Goal: Task Accomplishment & Management: Use online tool/utility

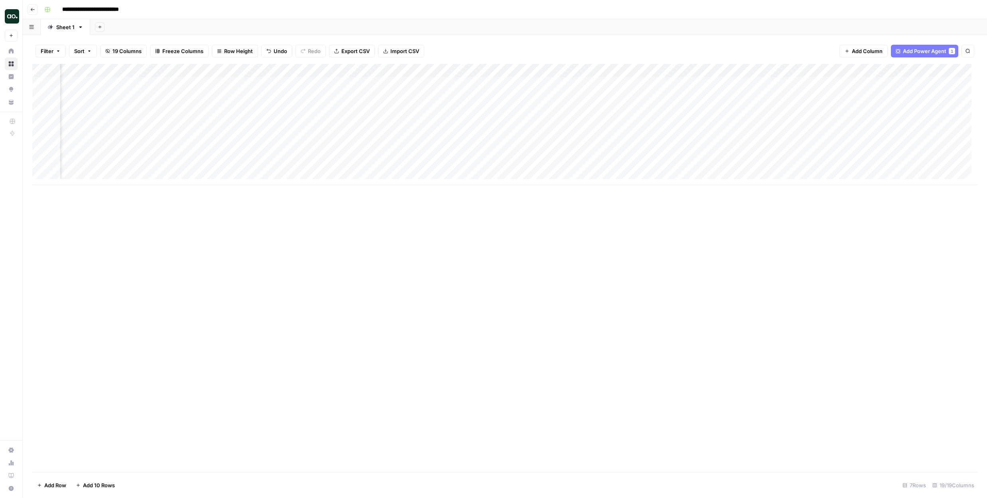
scroll to position [0, 320]
click at [663, 83] on div "Add Column" at bounding box center [504, 124] width 945 height 121
click at [652, 84] on div "Add Column" at bounding box center [504, 124] width 945 height 121
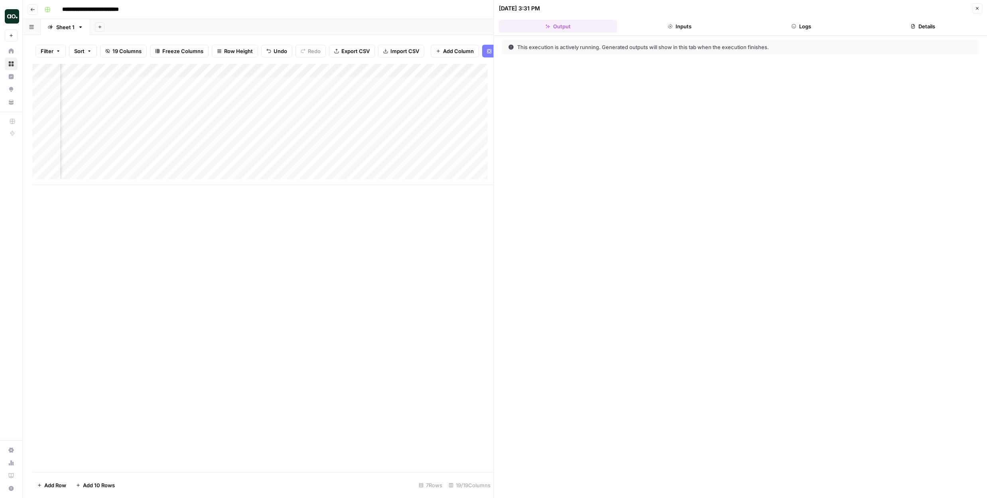
click at [980, 8] on button "Close" at bounding box center [977, 8] width 10 height 10
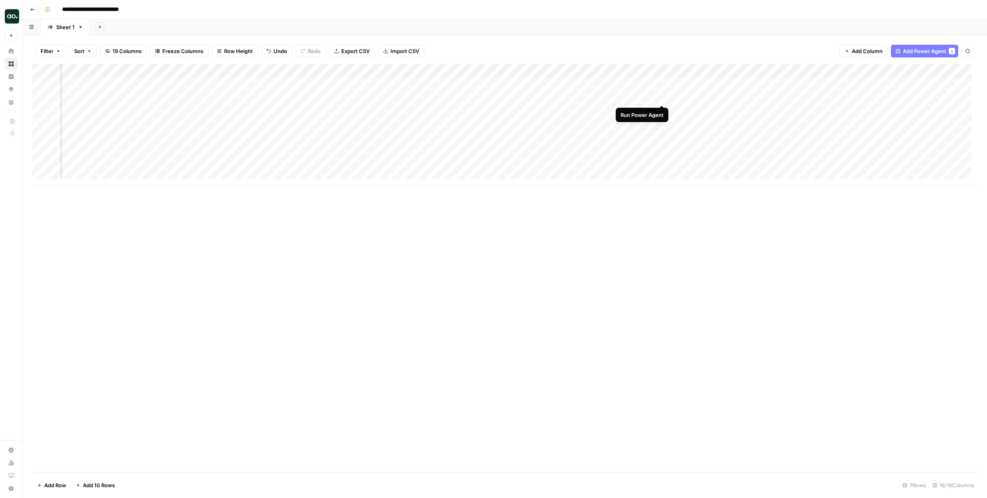
click at [663, 97] on div "Add Column" at bounding box center [504, 124] width 945 height 121
click at [662, 112] on div "Add Column" at bounding box center [504, 124] width 945 height 121
click at [661, 126] on div "Add Column" at bounding box center [504, 124] width 945 height 121
click at [661, 140] on div "Add Column" at bounding box center [504, 124] width 945 height 121
click at [661, 153] on div "Add Column" at bounding box center [504, 124] width 945 height 121
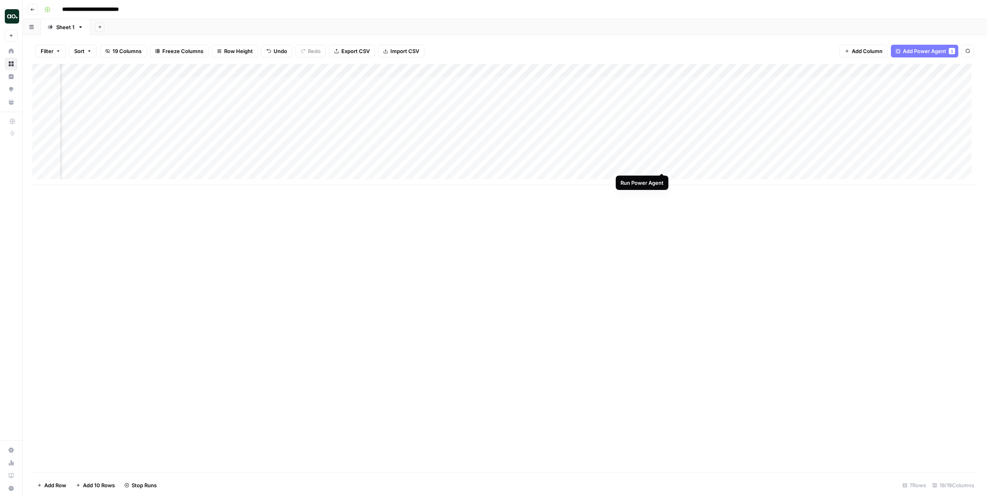
click at [661, 163] on div "Add Column" at bounding box center [504, 124] width 945 height 121
